Goal: Task Accomplishment & Management: Use online tool/utility

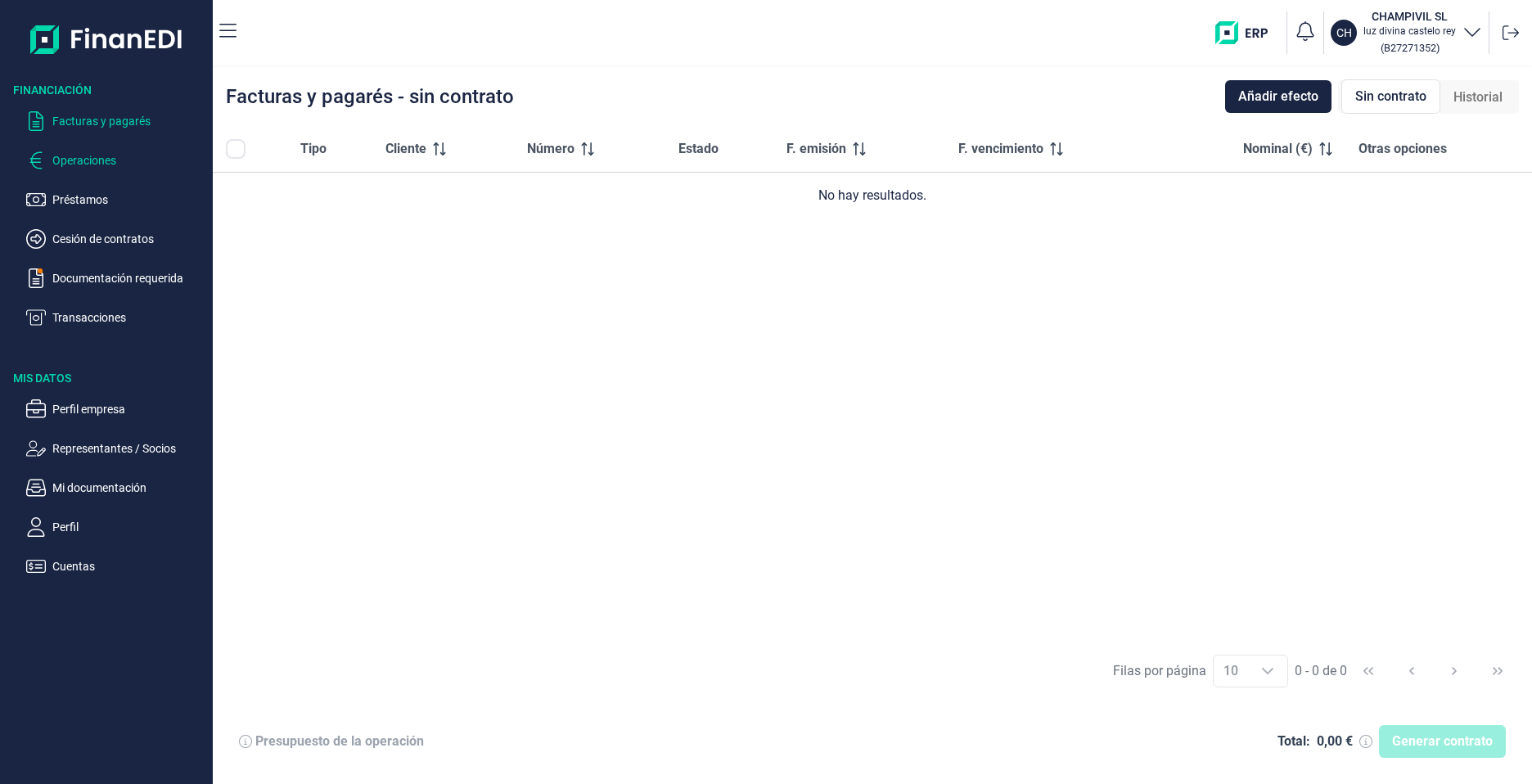
click at [84, 155] on p "Operaciones" at bounding box center [129, 160] width 154 height 20
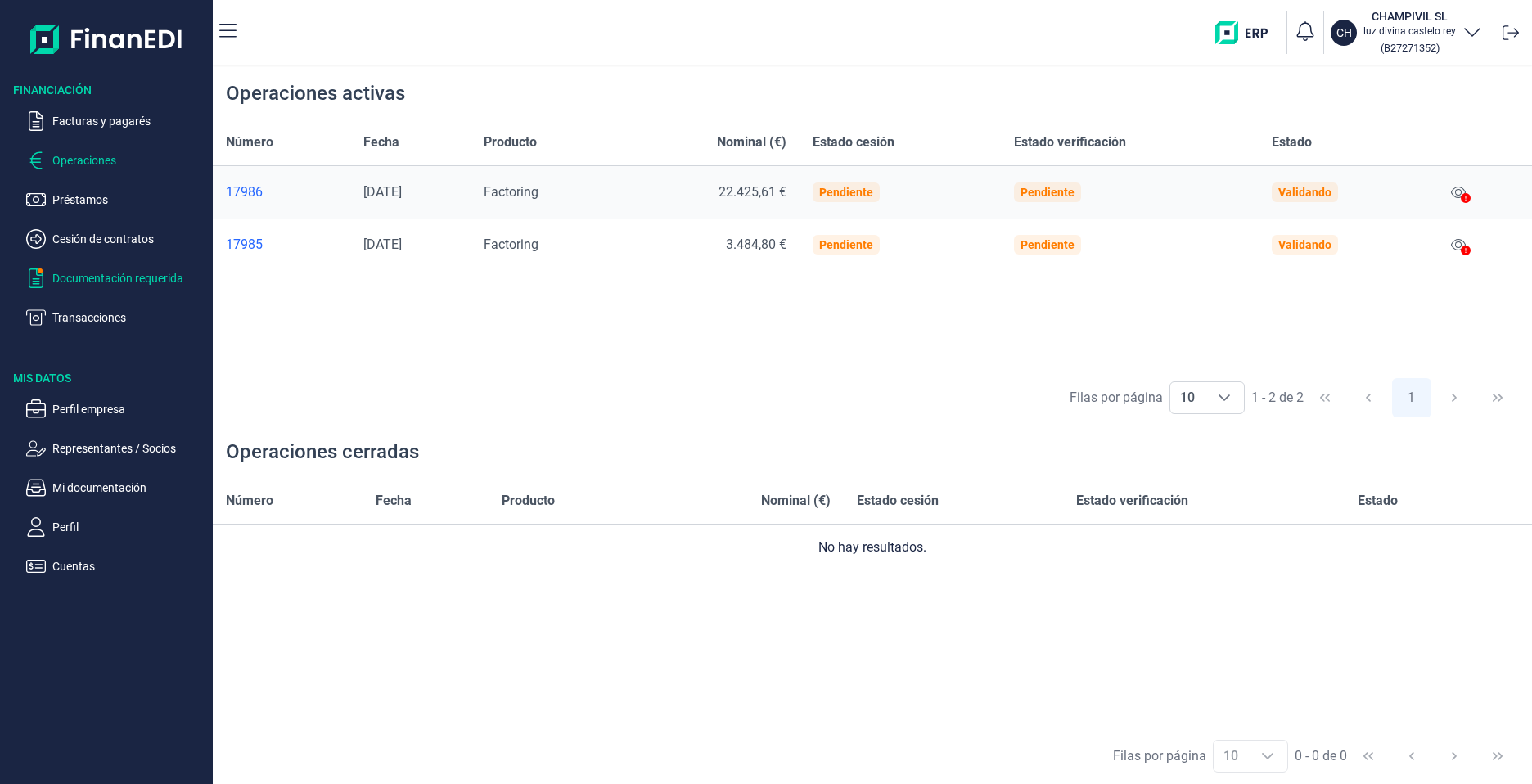
click at [90, 275] on p "Documentación requerida" at bounding box center [129, 278] width 154 height 20
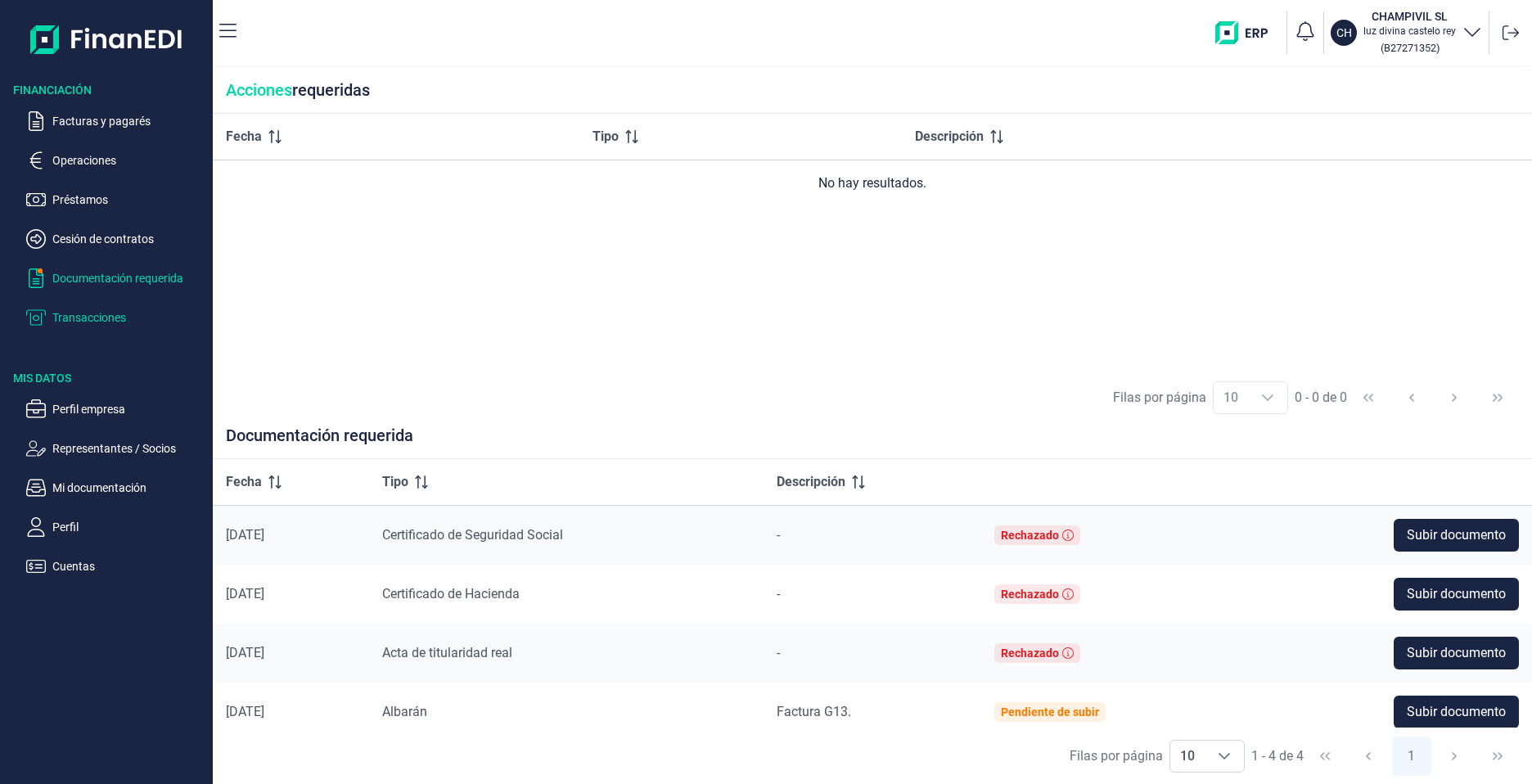
click at [92, 319] on p "Transacciones" at bounding box center [129, 318] width 154 height 20
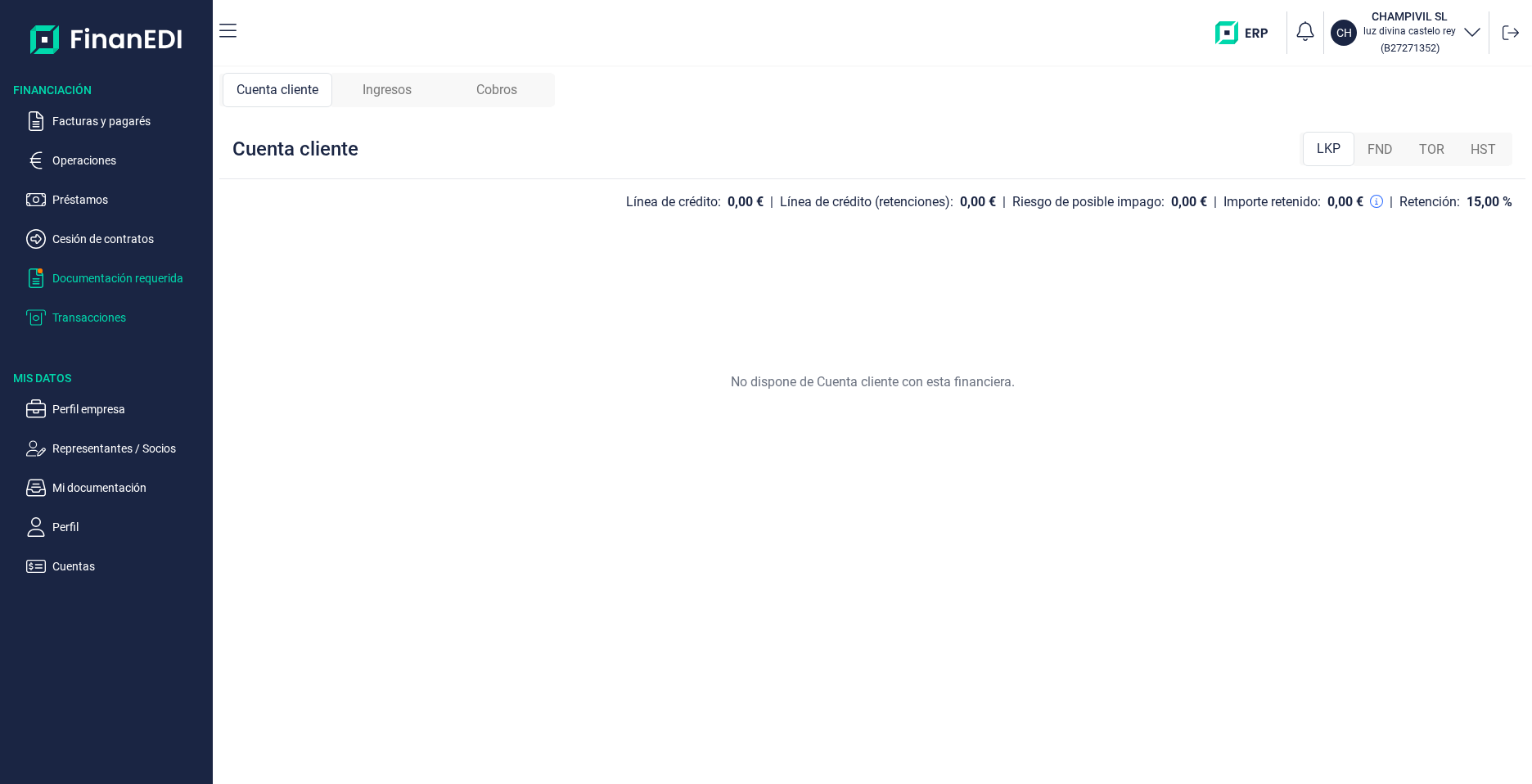
click at [98, 279] on p "Documentación requerida" at bounding box center [129, 278] width 154 height 20
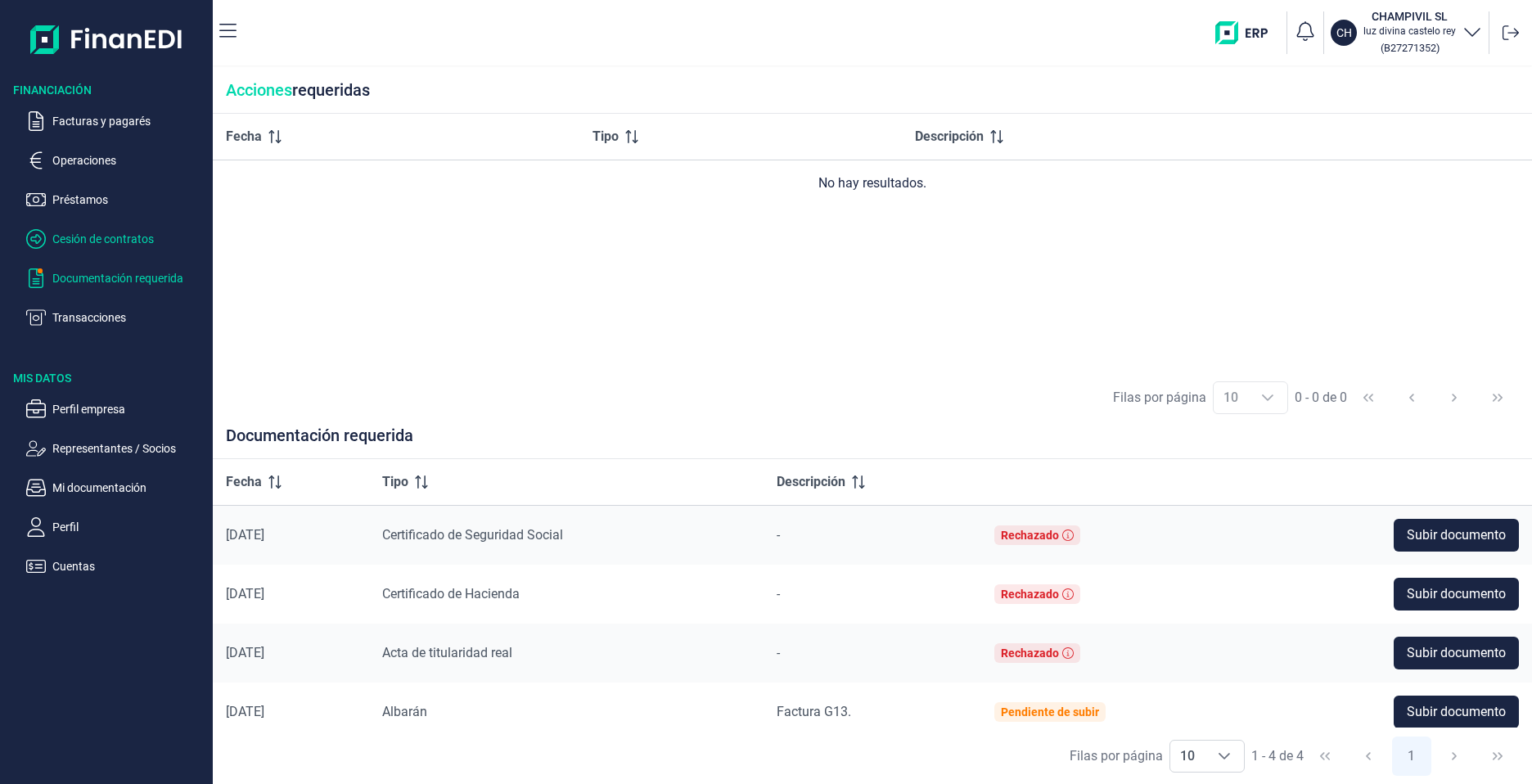
click at [108, 242] on p "Cesión de contratos" at bounding box center [129, 239] width 154 height 20
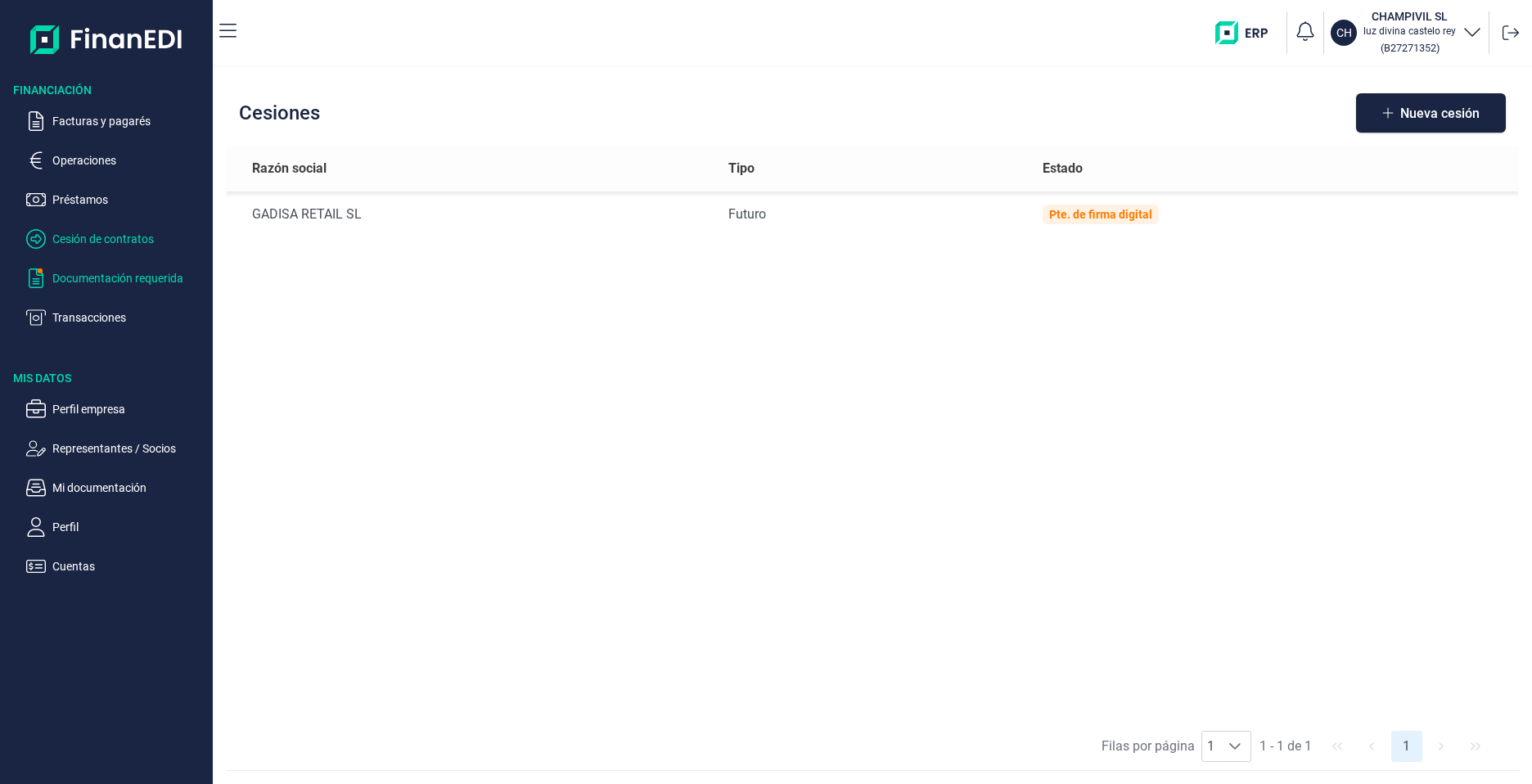
click at [127, 274] on p "Documentación requerida" at bounding box center [129, 278] width 154 height 20
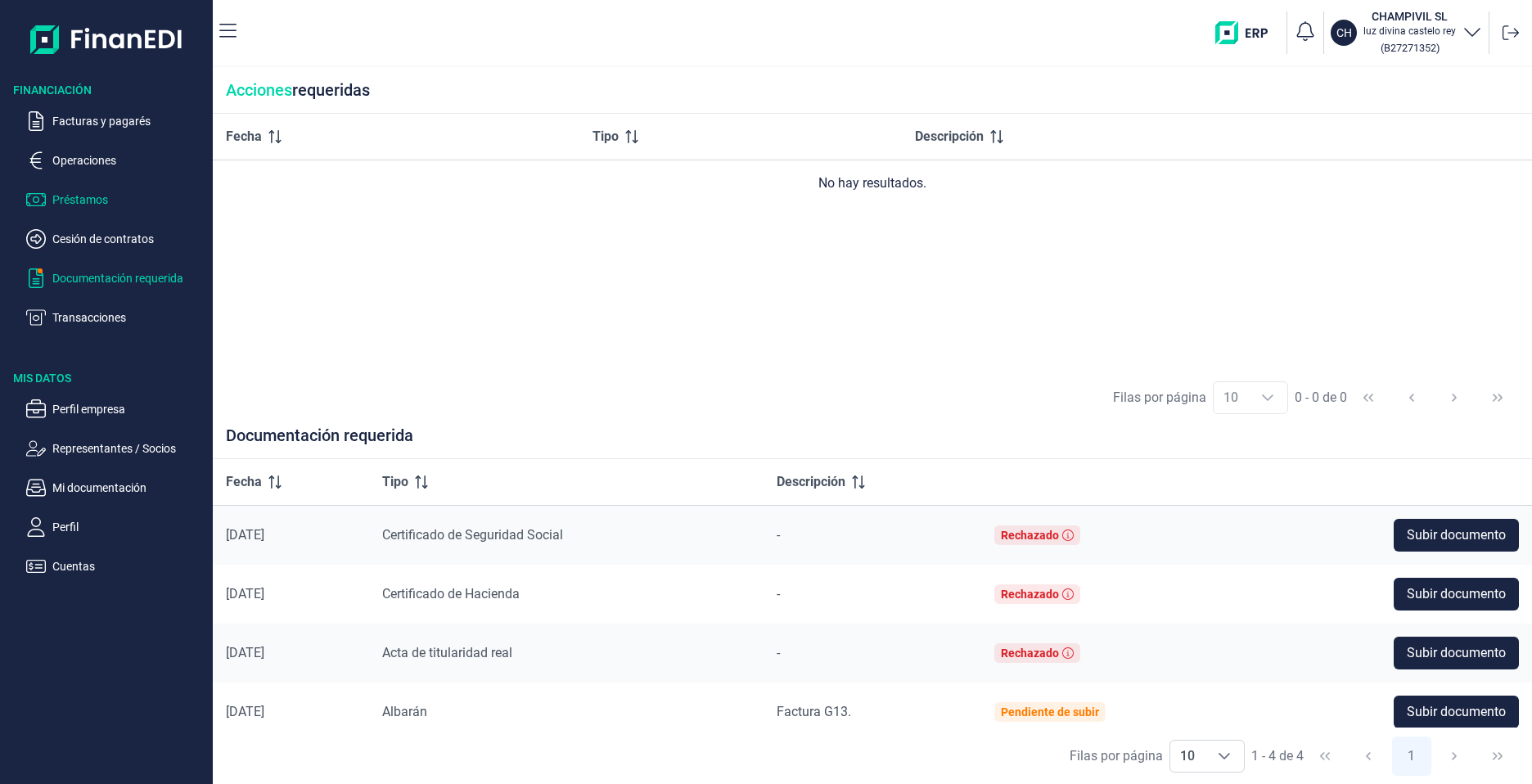
click at [77, 190] on p "Préstamos" at bounding box center [129, 199] width 154 height 20
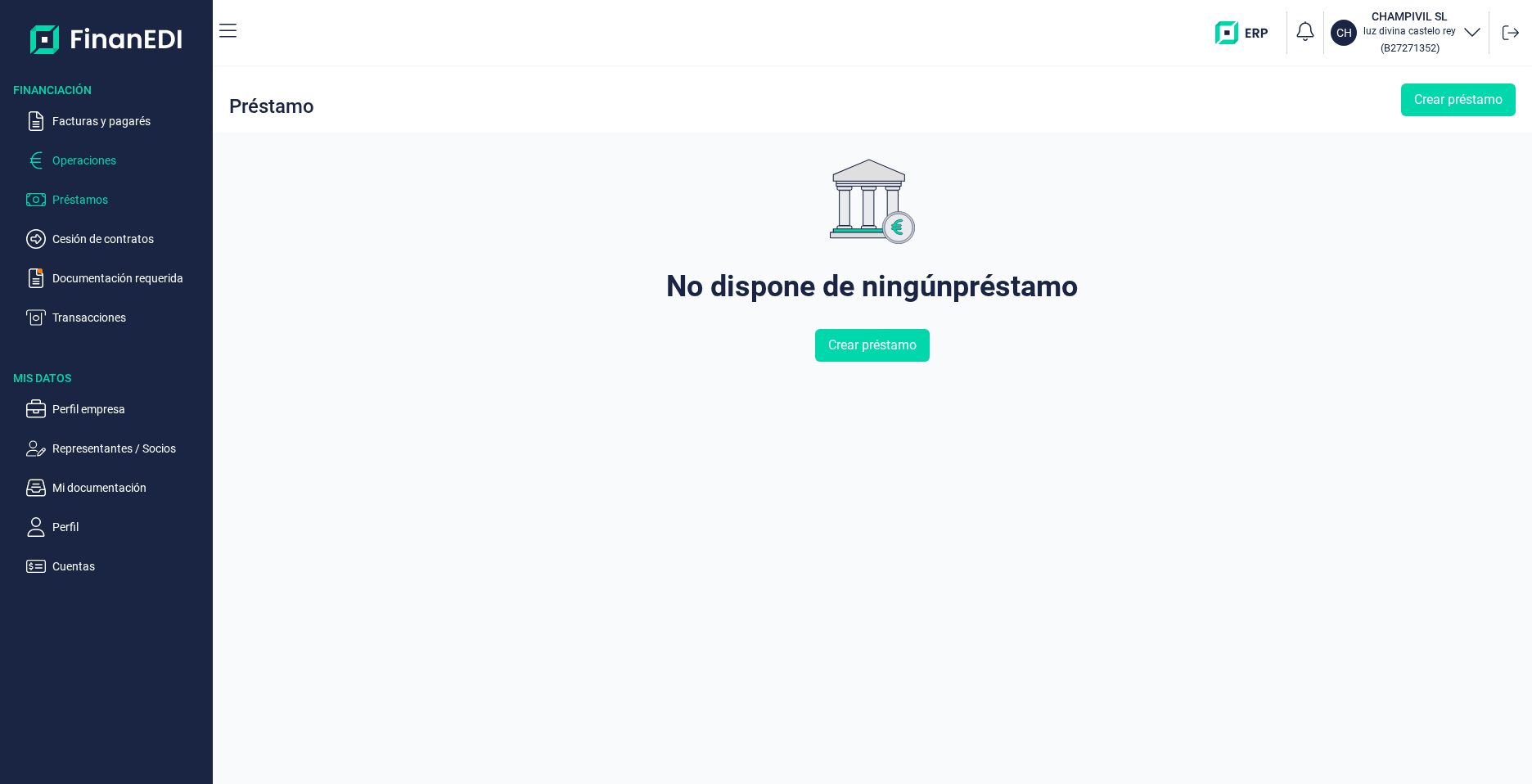
click at [78, 166] on p "Operaciones" at bounding box center [129, 160] width 154 height 20
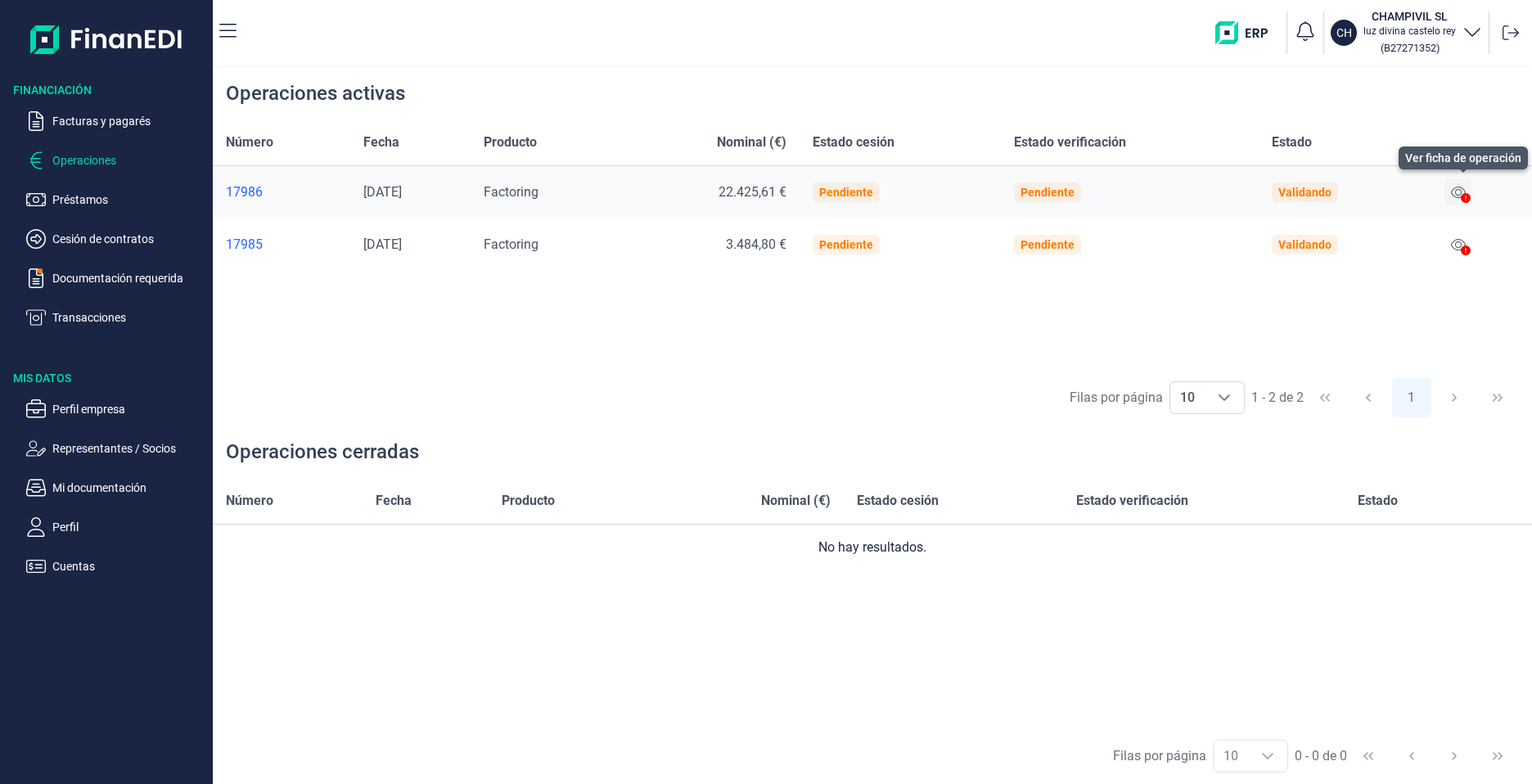
click at [1462, 189] on icon at bounding box center [1458, 192] width 15 height 13
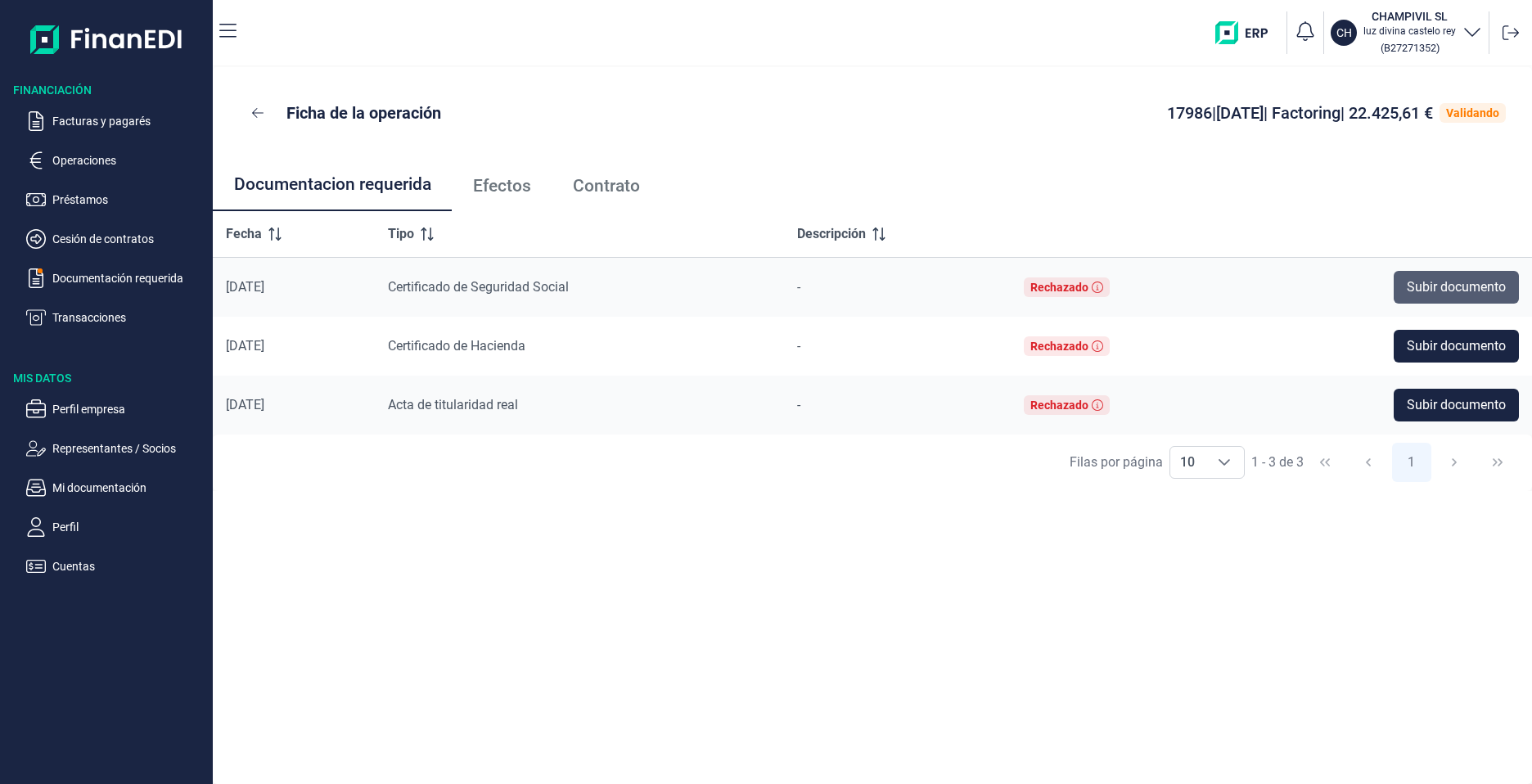
click at [1470, 290] on span "Subir documento" at bounding box center [1456, 287] width 99 height 20
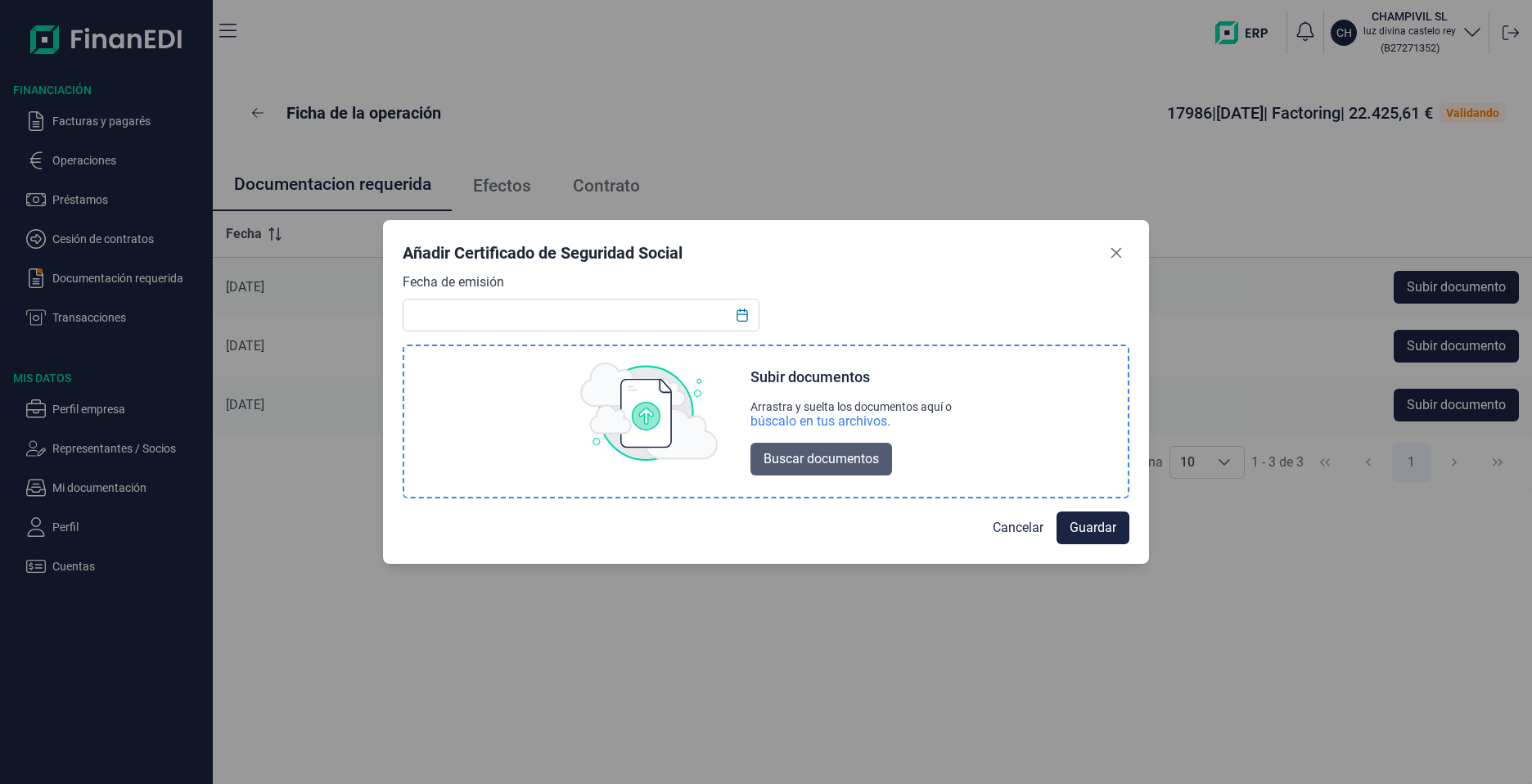
click at [834, 457] on span "Buscar documentos" at bounding box center [821, 459] width 116 height 20
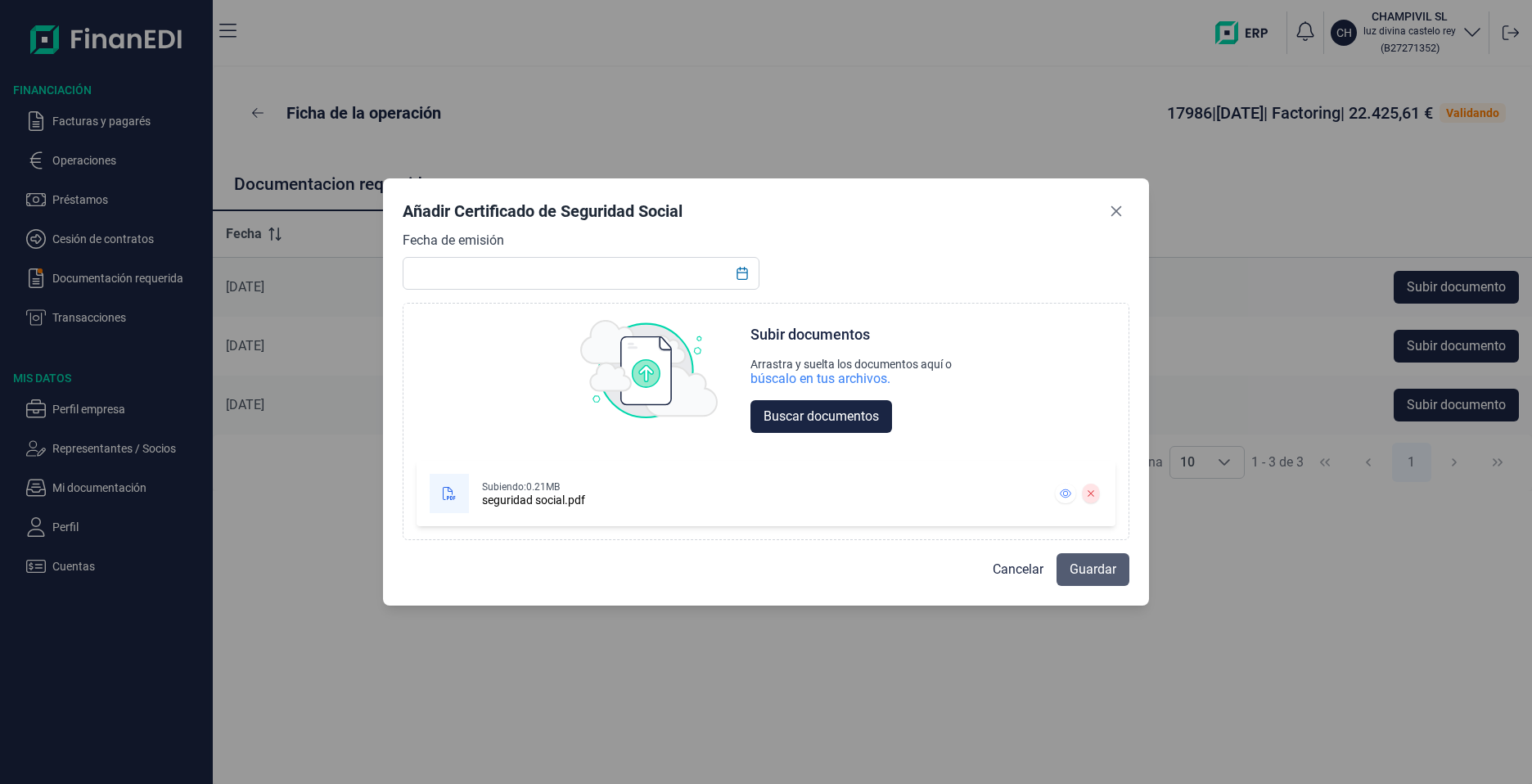
click at [1092, 577] on span "Guardar" at bounding box center [1092, 570] width 46 height 20
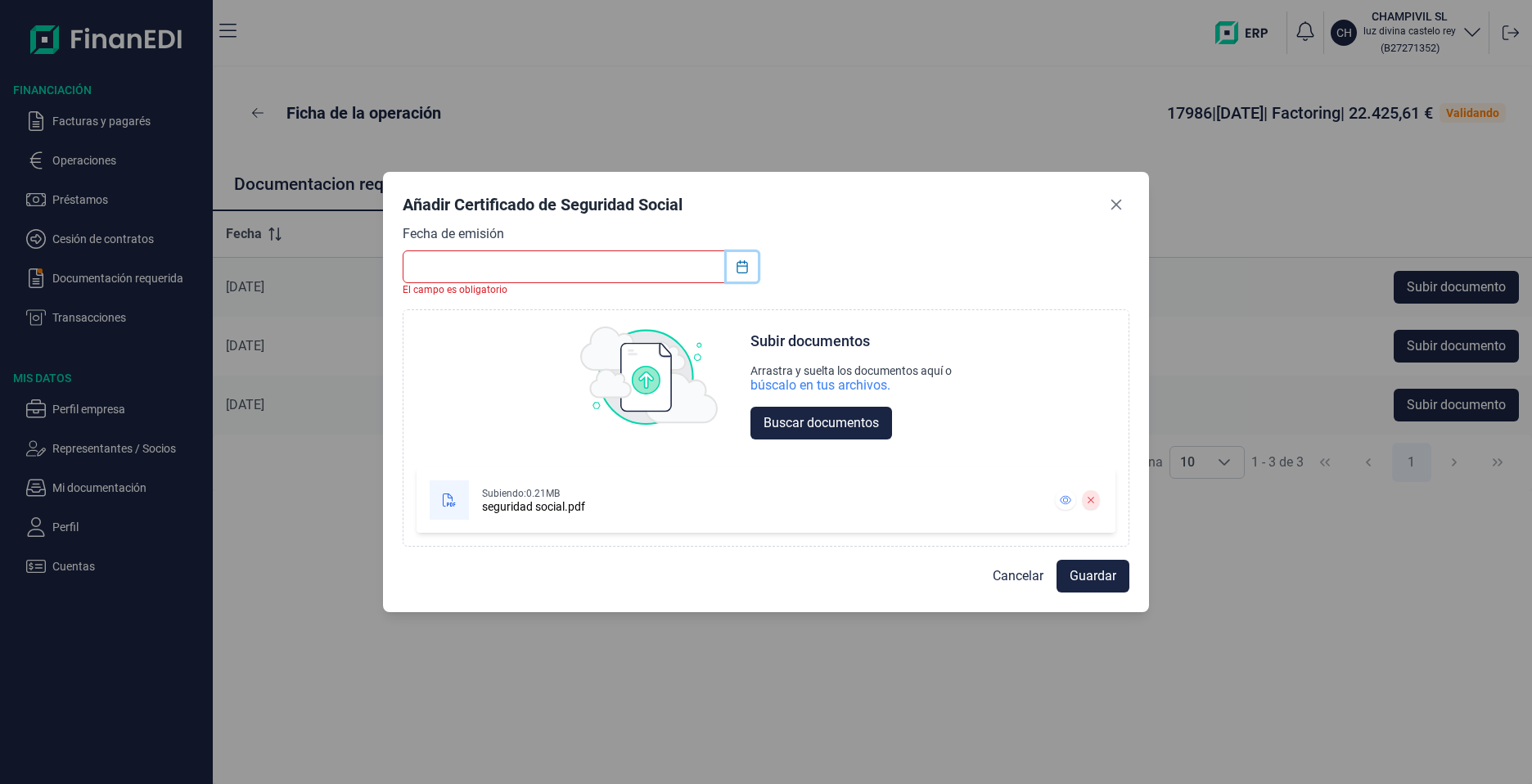
click at [746, 269] on icon "Choose Date" at bounding box center [742, 266] width 13 height 13
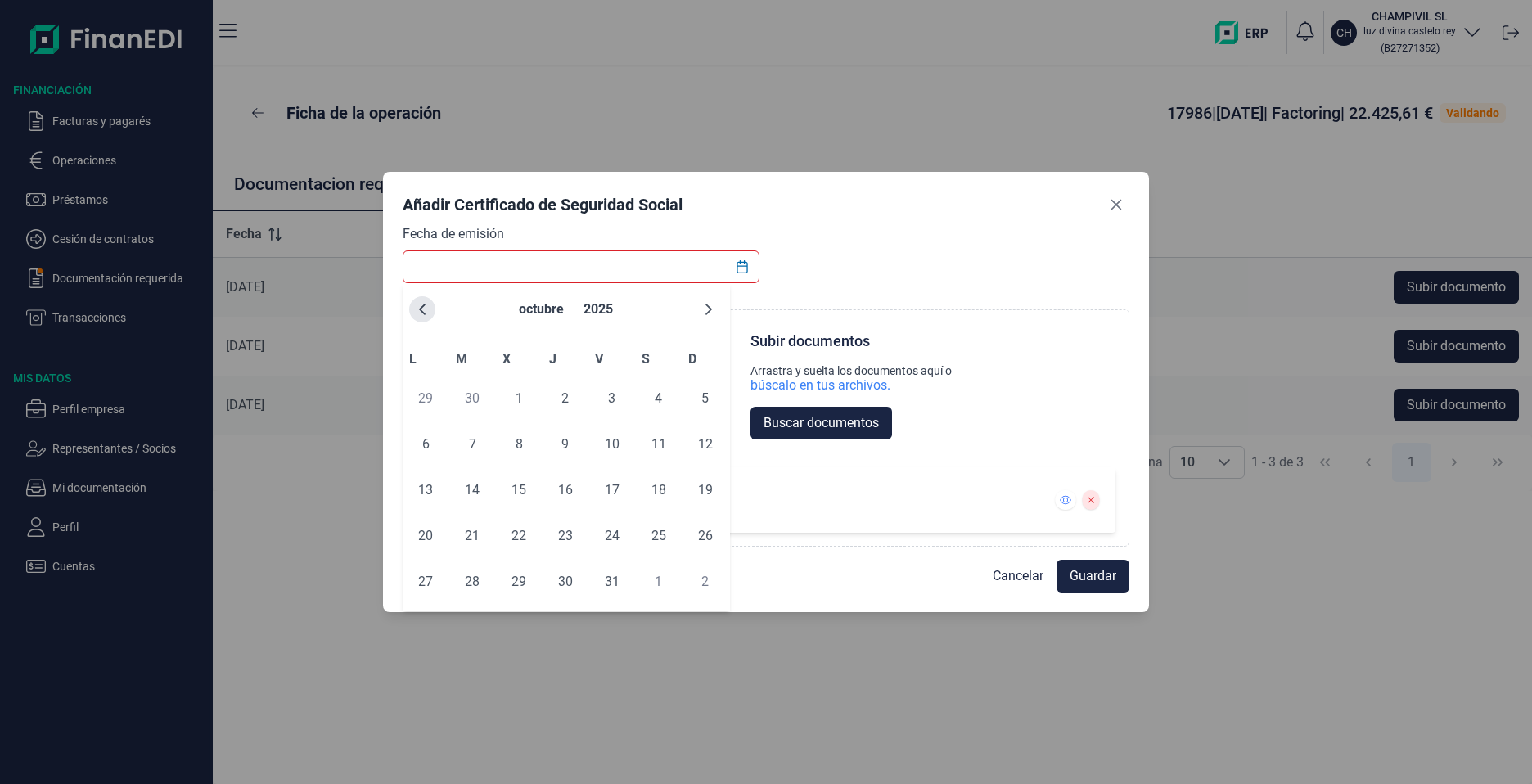
click at [425, 314] on icon "Previous Month" at bounding box center [422, 309] width 7 height 12
click at [424, 314] on icon "Previous Month" at bounding box center [422, 309] width 7 height 12
click at [620, 532] on span "25" at bounding box center [611, 535] width 33 height 33
type input "[DATE]"
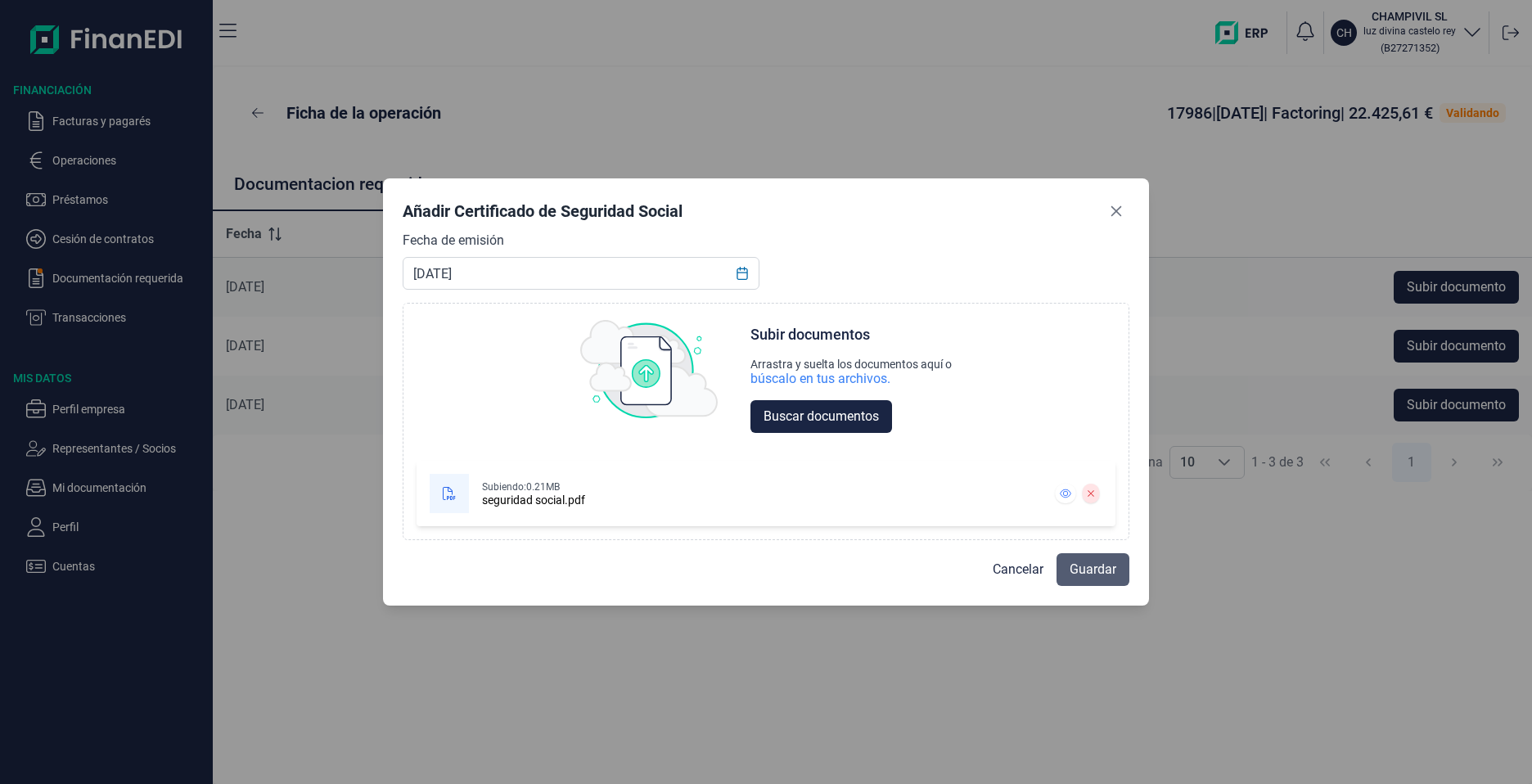
click at [1094, 575] on span "Guardar" at bounding box center [1092, 570] width 46 height 20
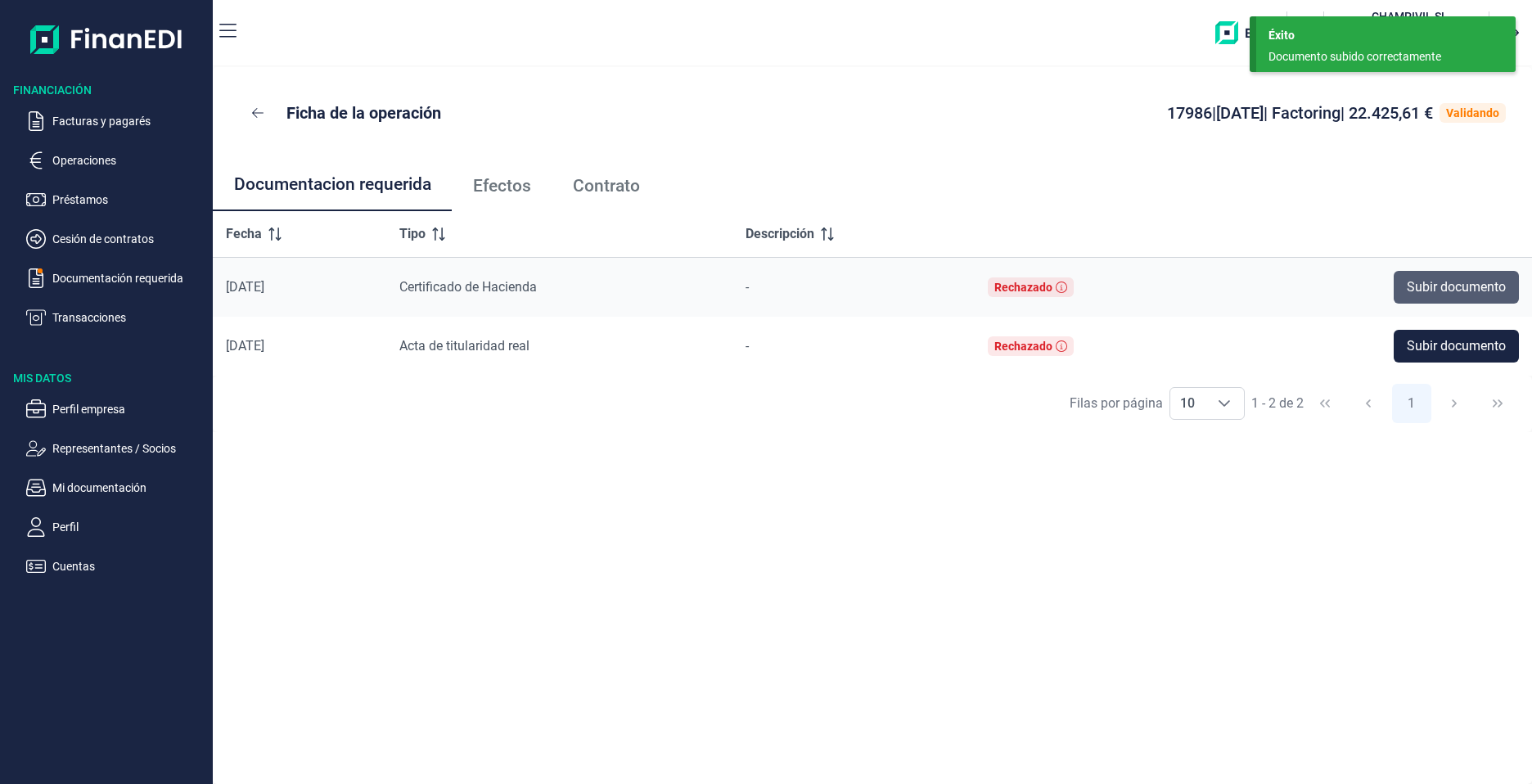
click at [1407, 284] on span "Subir documento" at bounding box center [1456, 287] width 99 height 20
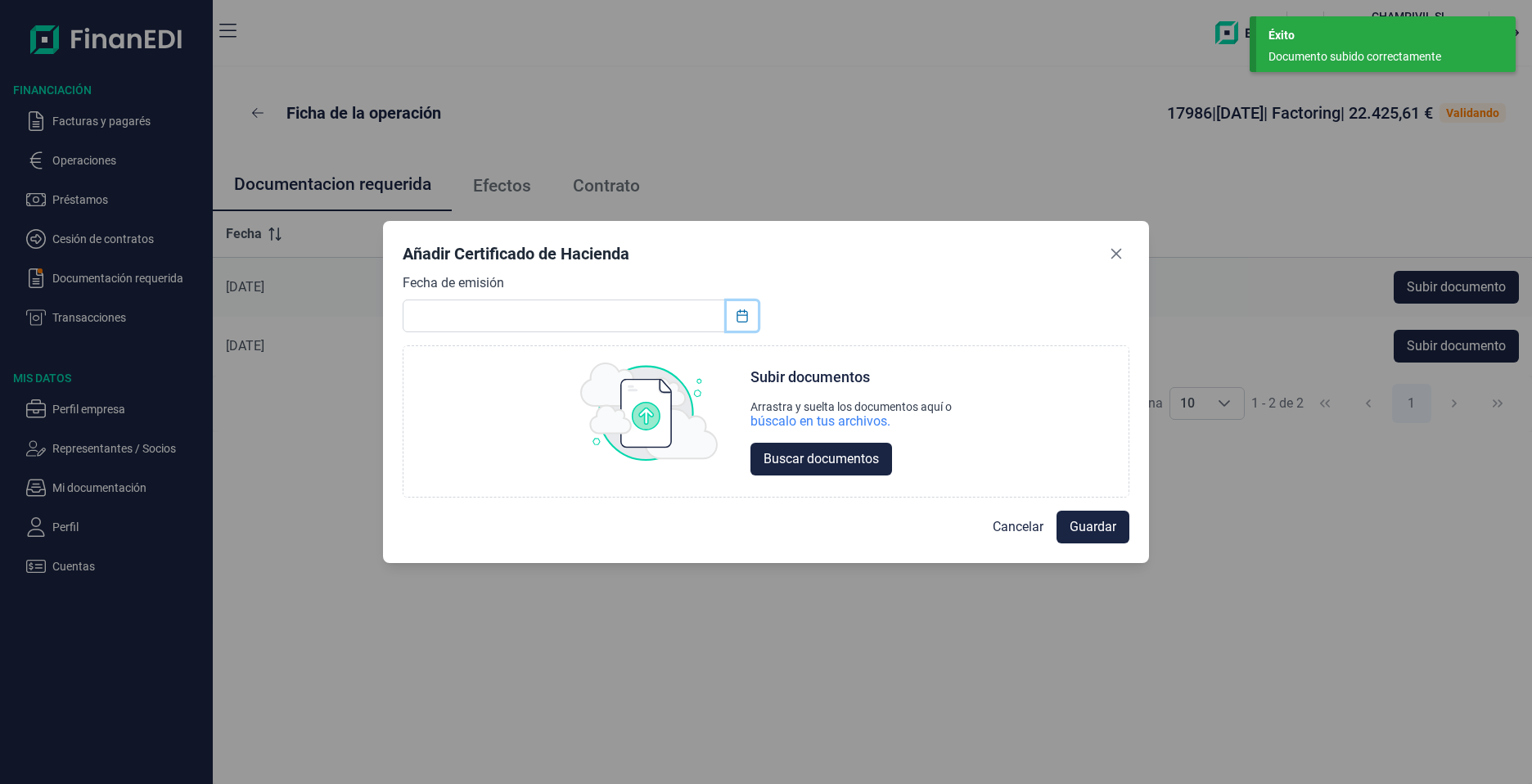
click at [744, 314] on icon "Choose Date" at bounding box center [742, 315] width 13 height 13
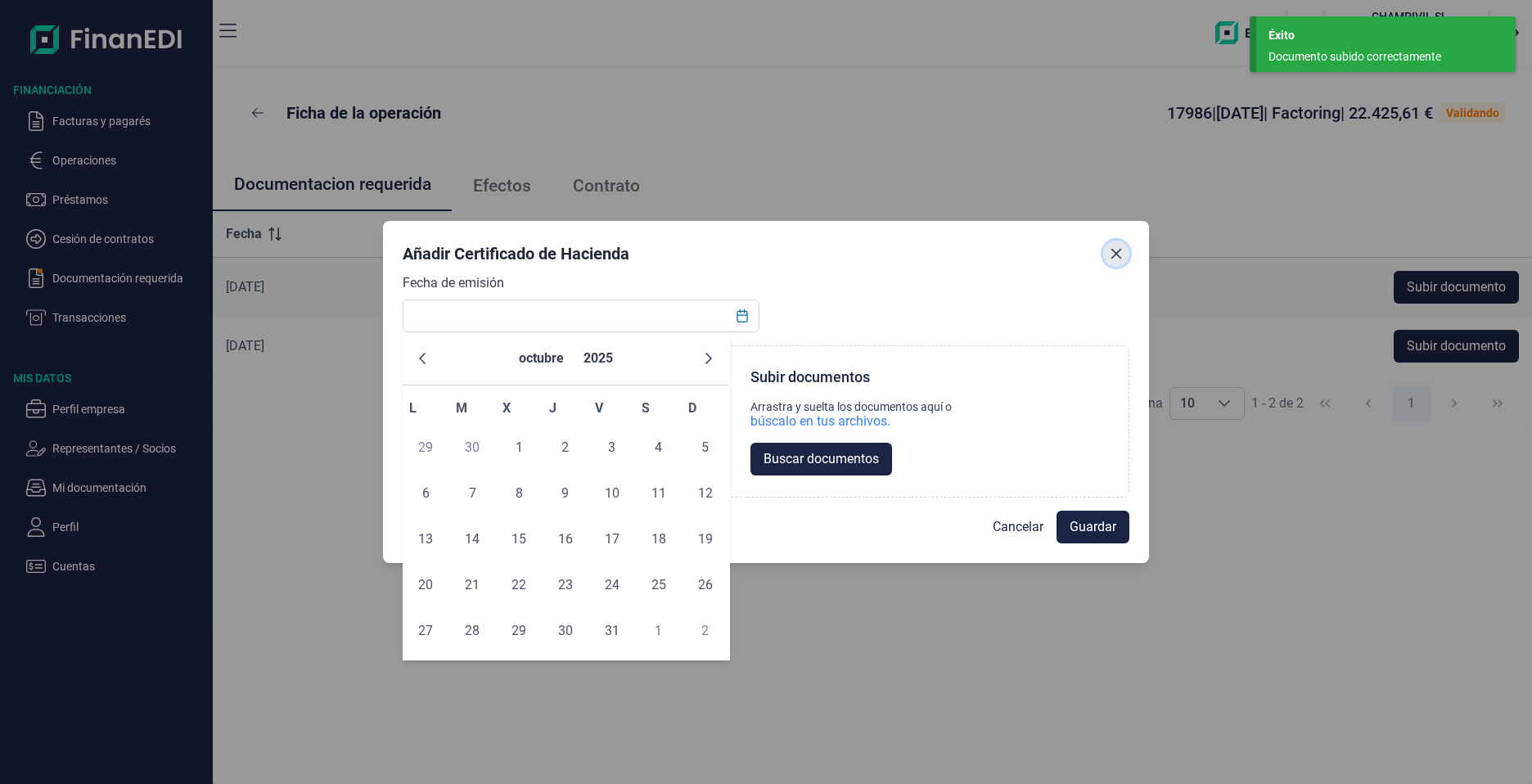
click at [1120, 263] on button "Close" at bounding box center [1116, 254] width 27 height 27
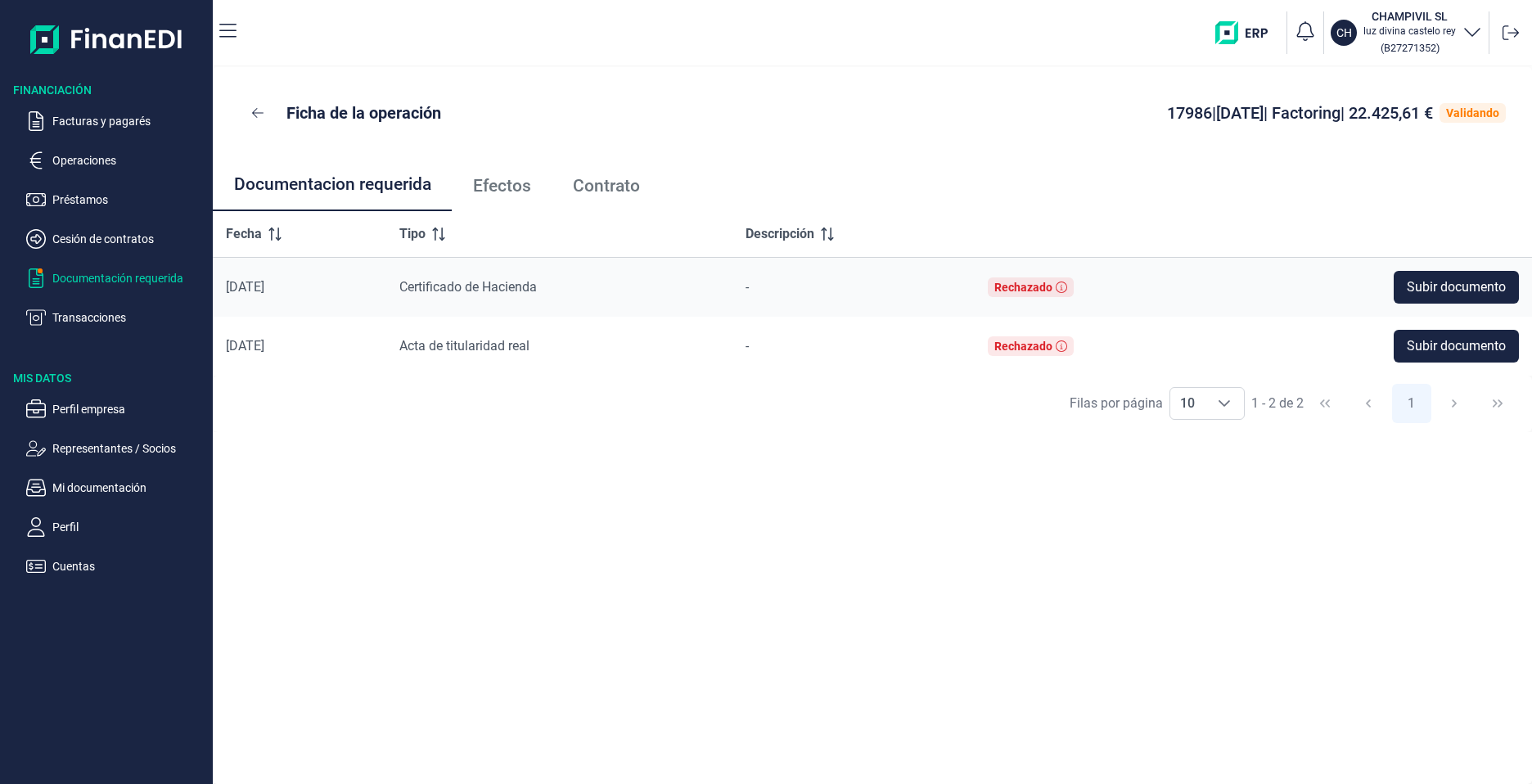
click at [98, 287] on p "Documentación requerida" at bounding box center [129, 278] width 154 height 20
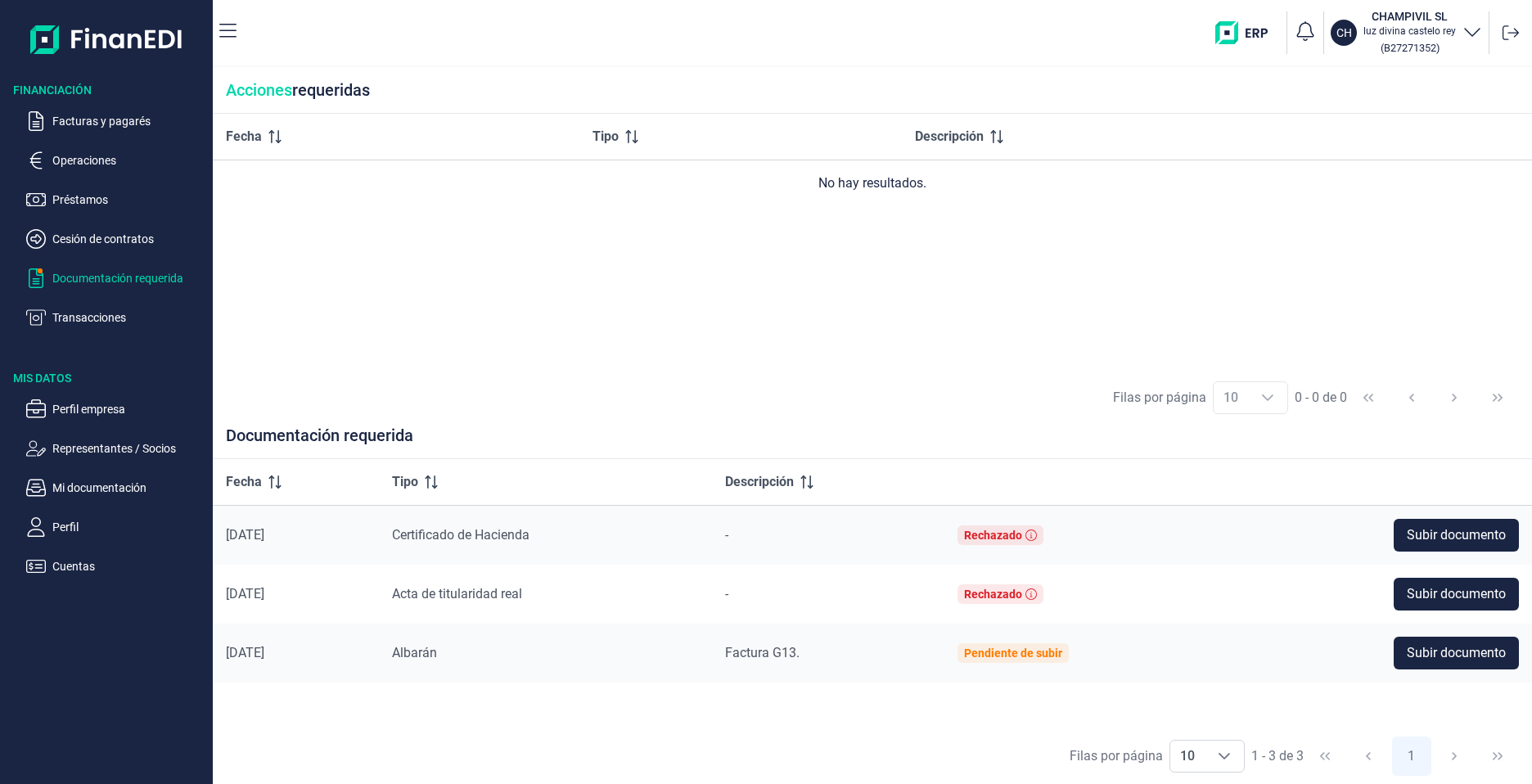
click at [85, 228] on ul "Facturas y pagarés Operaciones Préstamos Cesión de contratos Documentación requ…" at bounding box center [106, 212] width 212 height 229
click at [93, 238] on p "Cesión de contratos" at bounding box center [129, 239] width 154 height 20
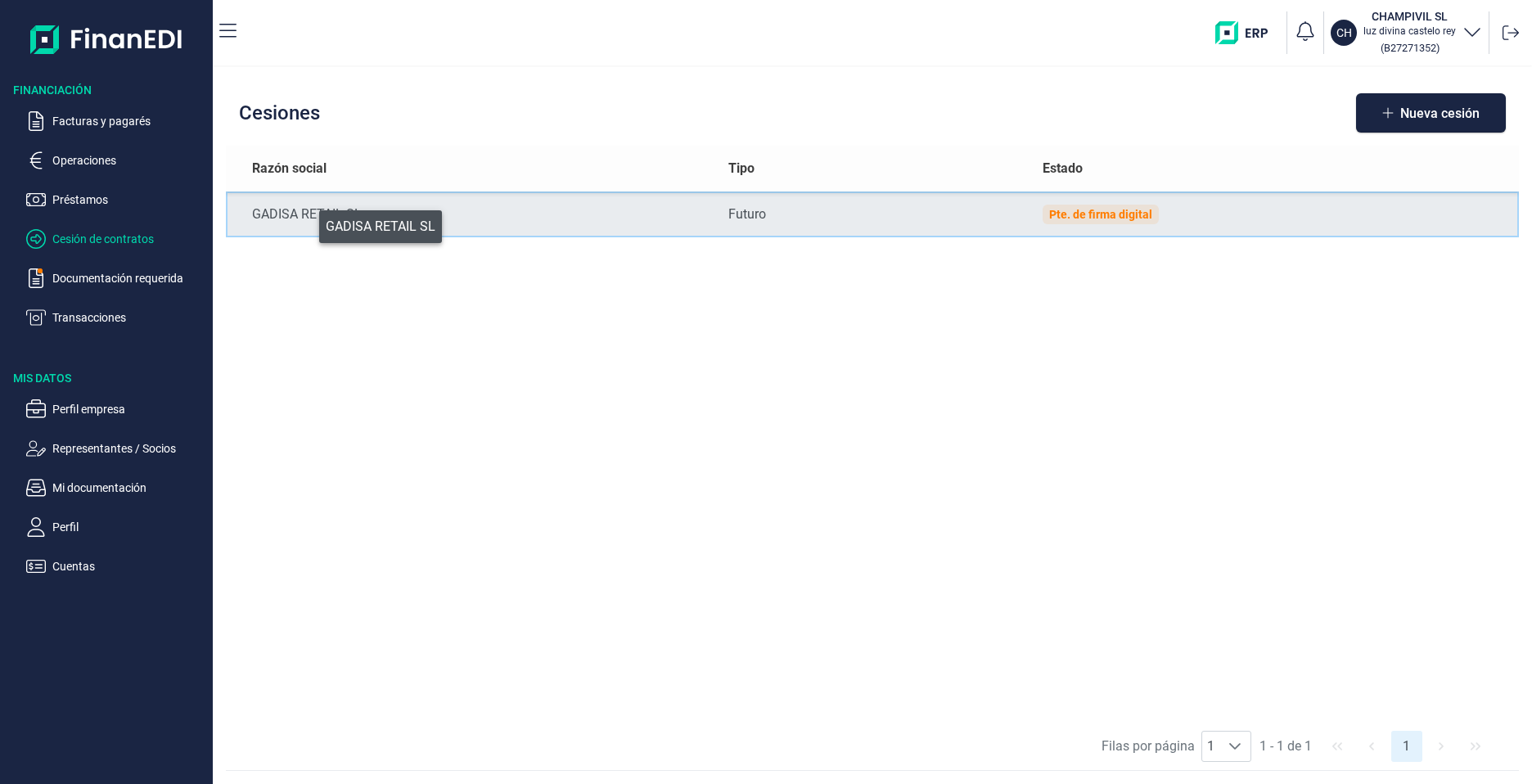
click at [308, 222] on div "GADISA RETAIL SL" at bounding box center [477, 214] width 451 height 20
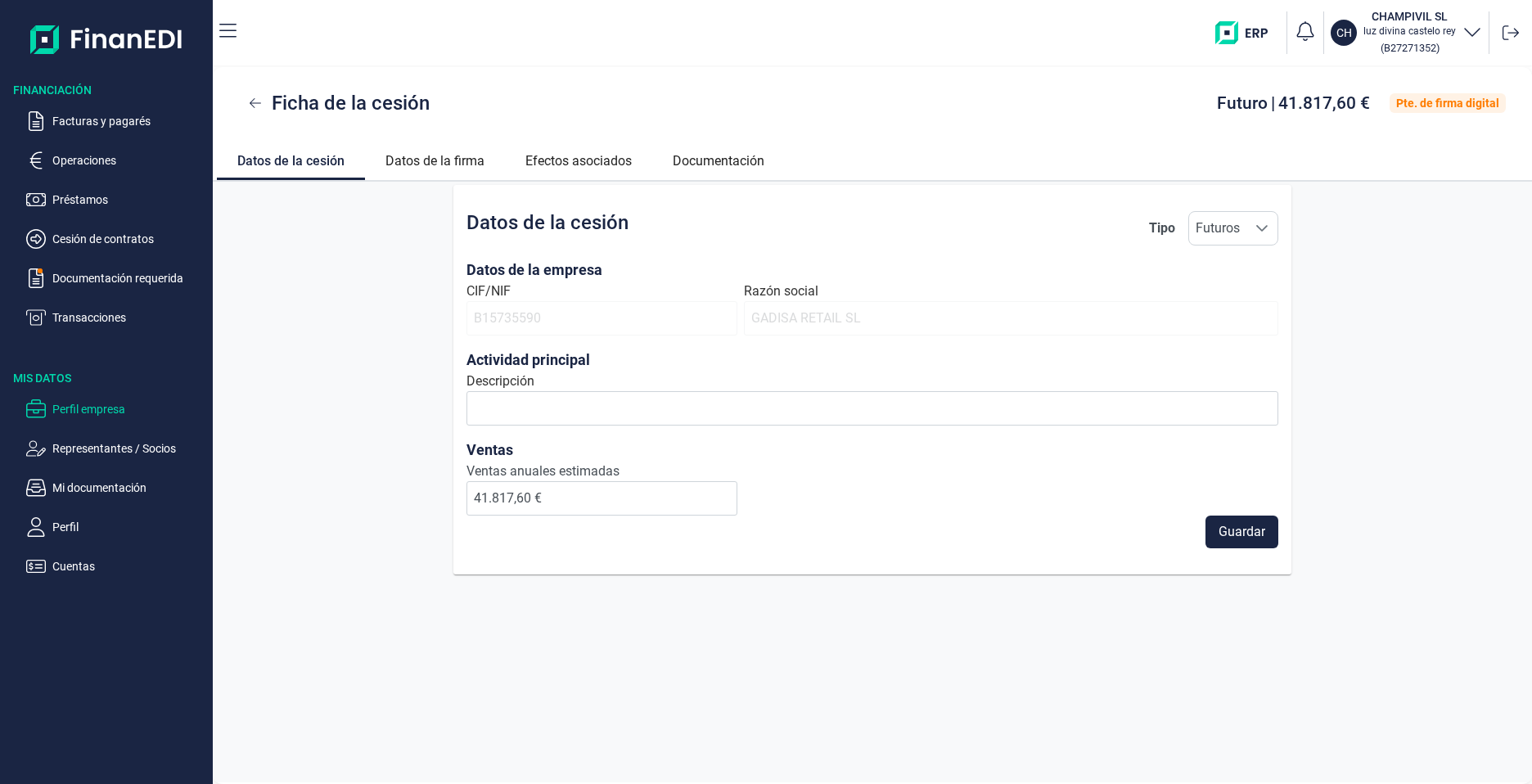
click at [101, 411] on p "Perfil empresa" at bounding box center [129, 409] width 154 height 20
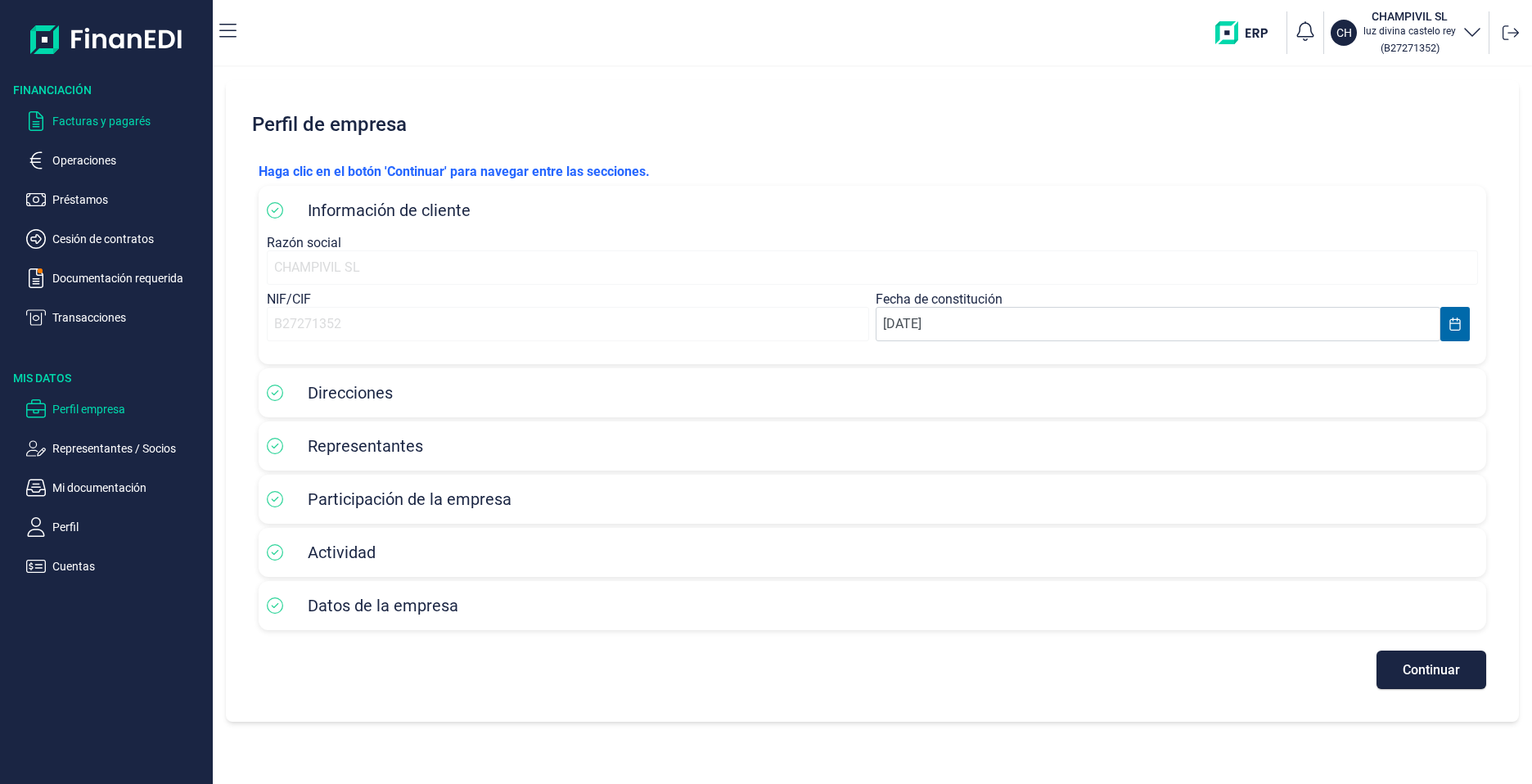
click at [107, 121] on p "Facturas y pagarés" at bounding box center [129, 121] width 154 height 20
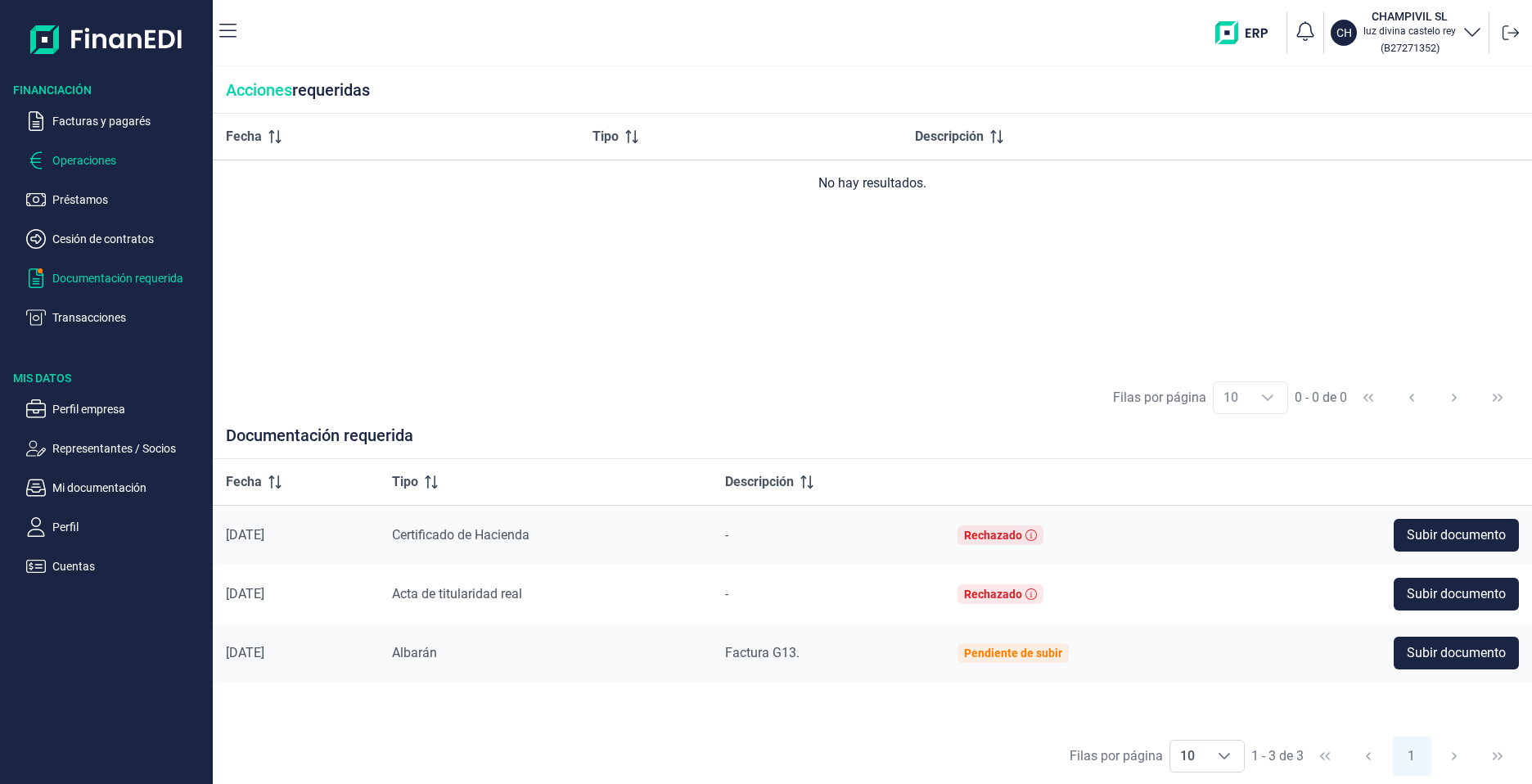
drag, startPoint x: 121, startPoint y: 149, endPoint x: 117, endPoint y: 158, distance: 9.8
click at [120, 153] on ul "Facturas y pagarés Operaciones Préstamos Cesión de contratos Documentación requ…" at bounding box center [106, 212] width 212 height 229
click at [111, 163] on p "Operaciones" at bounding box center [129, 160] width 154 height 20
